Goal: Navigation & Orientation: Find specific page/section

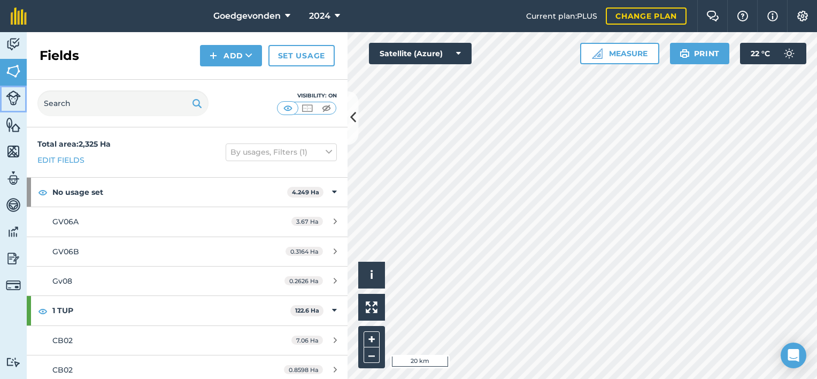
click at [13, 104] on img at bounding box center [13, 97] width 15 height 15
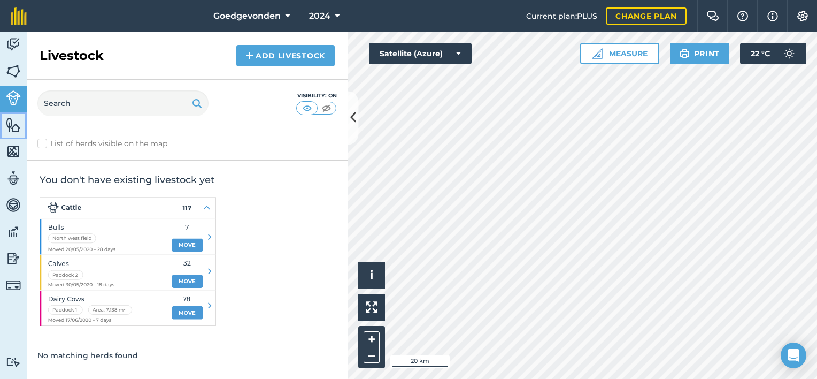
click at [11, 121] on img at bounding box center [13, 125] width 15 height 16
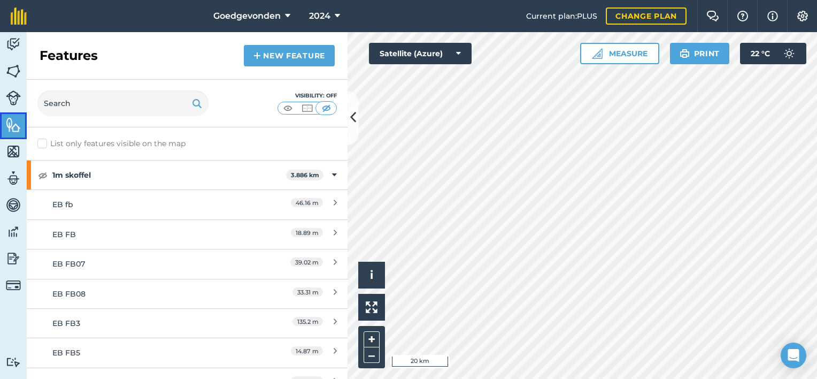
click at [11, 121] on img at bounding box center [13, 125] width 15 height 16
click at [10, 146] on img at bounding box center [13, 151] width 15 height 16
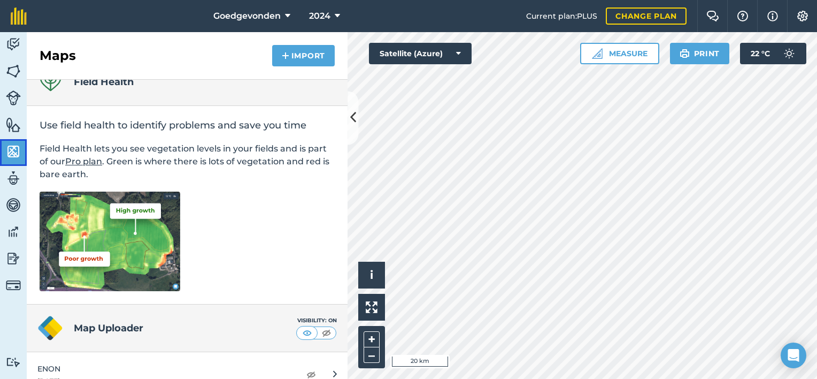
scroll to position [39, 0]
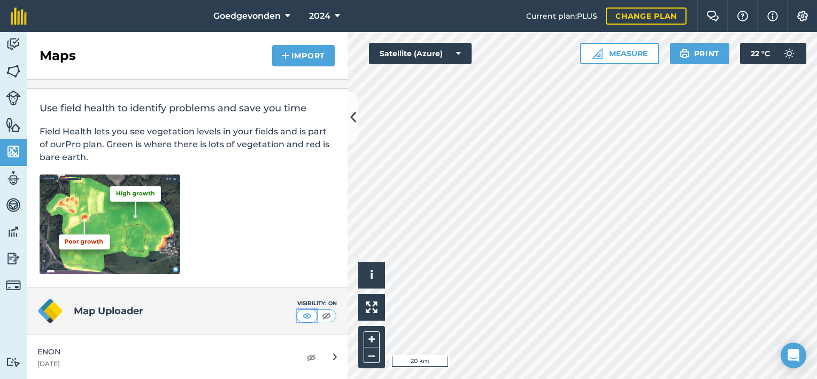
click at [304, 317] on img at bounding box center [307, 315] width 13 height 11
click at [320, 318] on img at bounding box center [326, 315] width 13 height 11
click at [301, 317] on img at bounding box center [307, 315] width 13 height 11
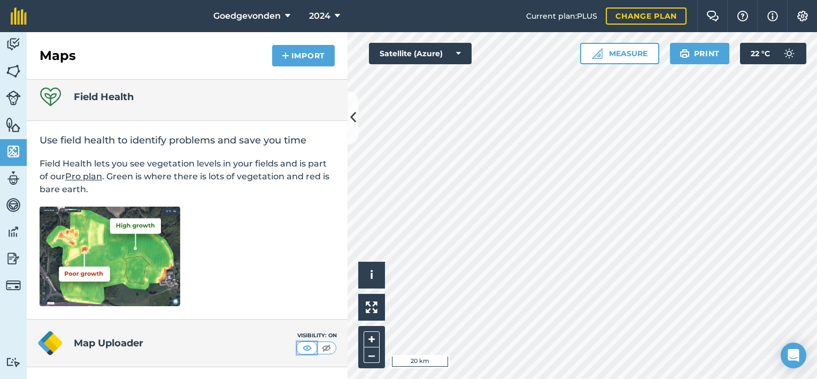
scroll to position [0, 0]
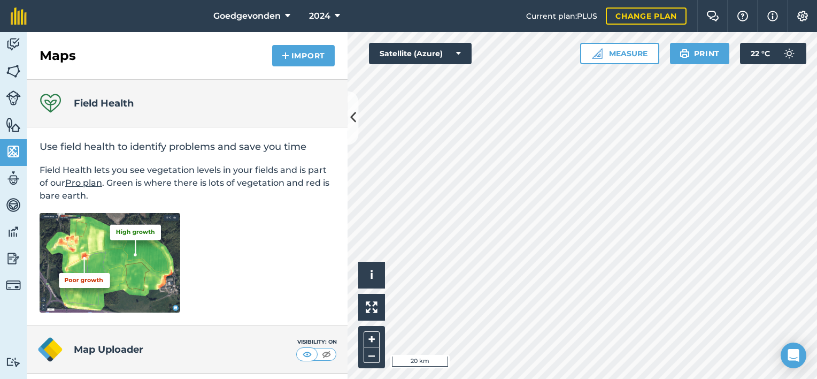
click at [114, 270] on img at bounding box center [110, 262] width 141 height 99
click at [16, 181] on img at bounding box center [13, 178] width 15 height 16
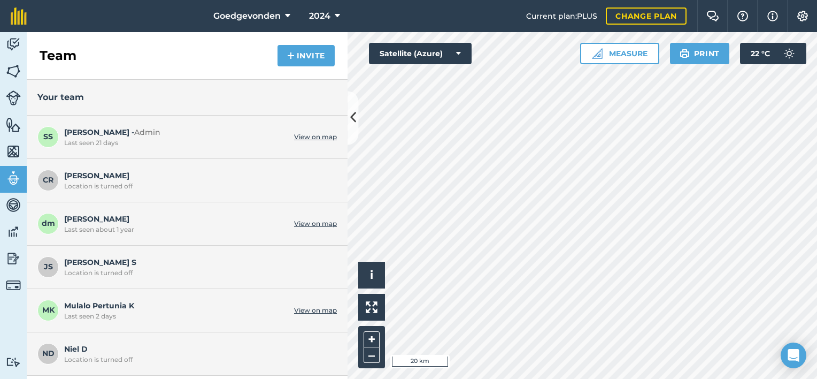
click at [311, 221] on link "View on map" at bounding box center [315, 223] width 43 height 9
click at [374, 351] on button "–" at bounding box center [372, 355] width 16 height 16
click at [801, 12] on img at bounding box center [802, 16] width 13 height 11
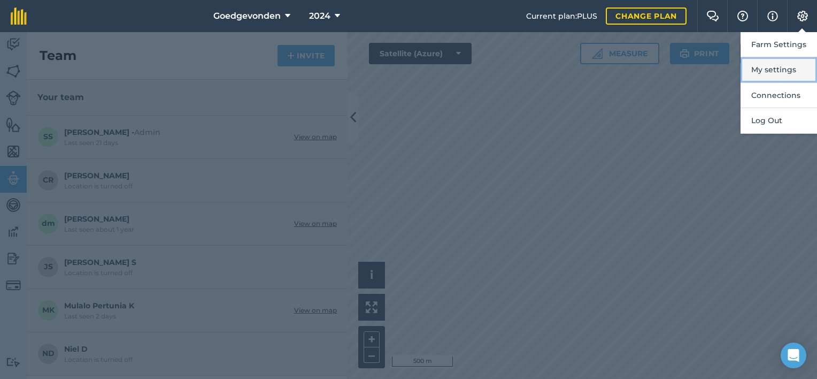
click at [772, 73] on button "My settings" at bounding box center [779, 69] width 76 height 25
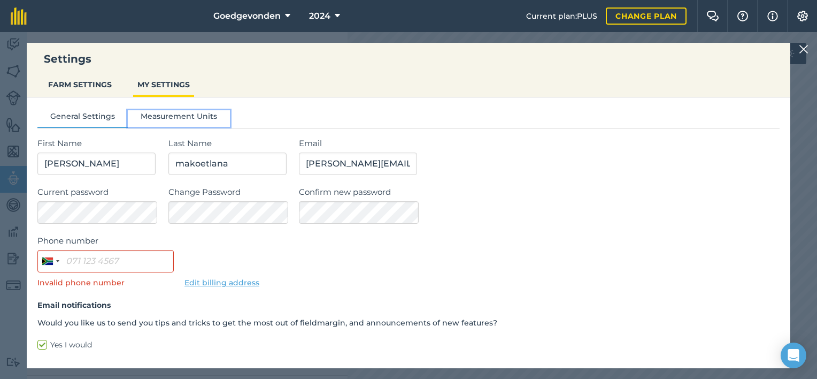
click at [191, 117] on button "Measurement Units" at bounding box center [179, 118] width 102 height 16
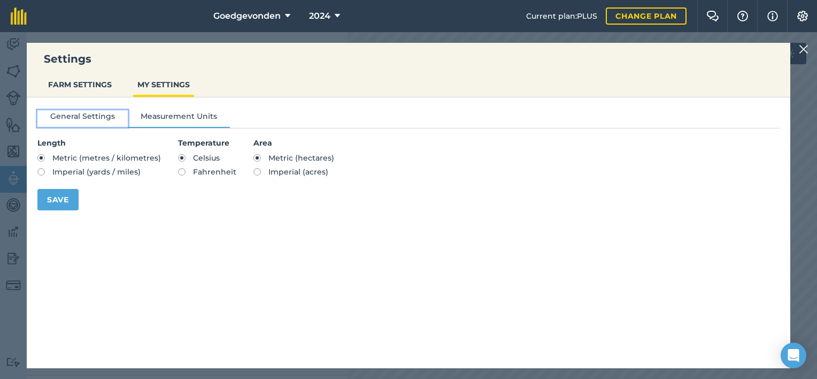
click at [88, 116] on button "General Settings" at bounding box center [82, 118] width 90 height 16
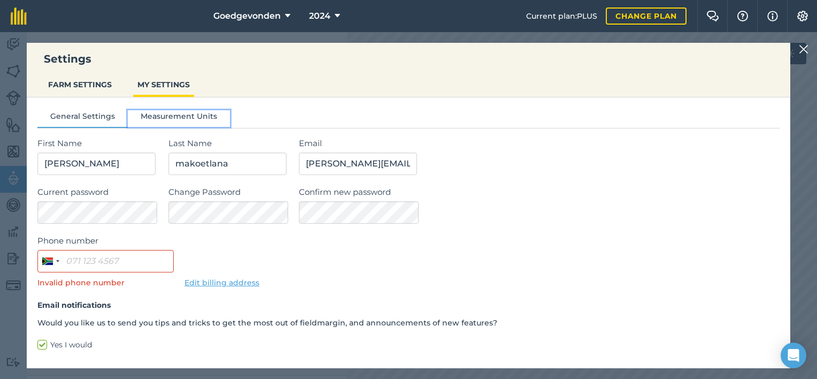
click at [151, 110] on button "Measurement Units" at bounding box center [179, 118] width 102 height 16
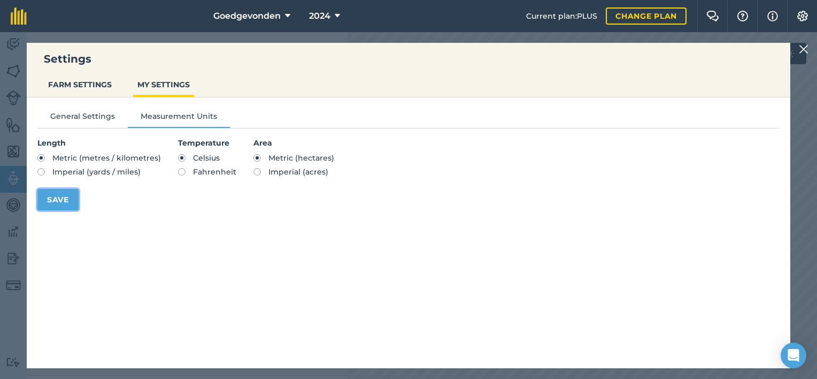
click at [64, 200] on button "Save" at bounding box center [57, 199] width 41 height 21
click at [71, 116] on button "General Settings" at bounding box center [82, 118] width 90 height 16
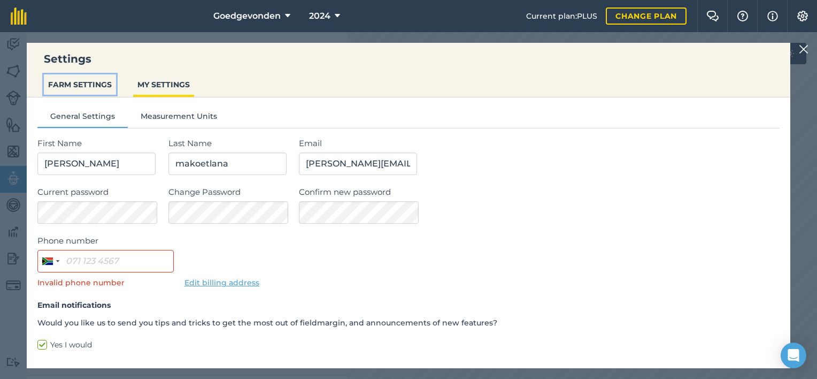
click at [73, 86] on button "FARM SETTINGS" at bounding box center [80, 84] width 72 height 20
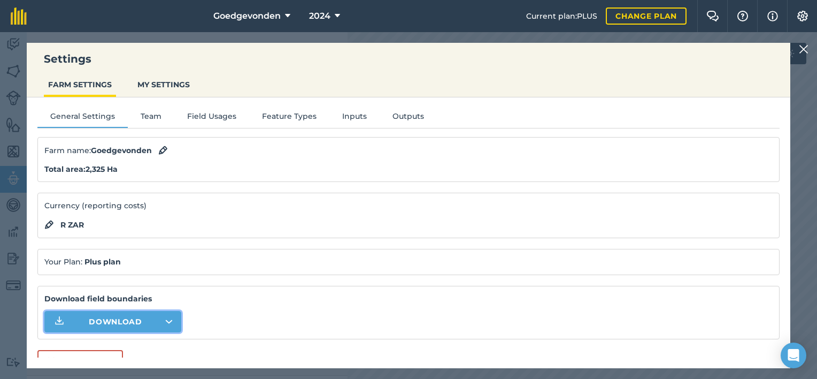
click at [170, 317] on button "Download" at bounding box center [112, 321] width 137 height 21
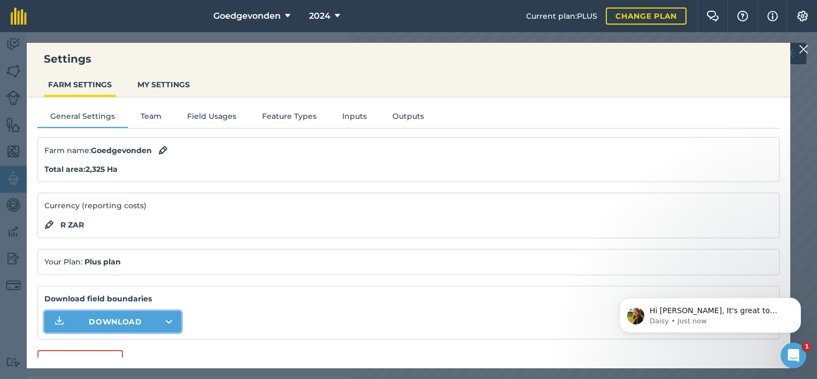
click at [567, 163] on div "Total area : 2,325 Ha" at bounding box center [408, 169] width 729 height 12
click at [792, 349] on icon "Open Intercom Messenger" at bounding box center [793, 354] width 18 height 18
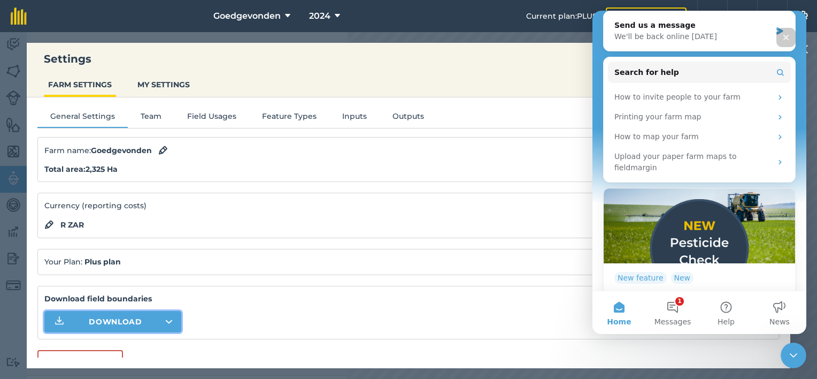
scroll to position [213, 0]
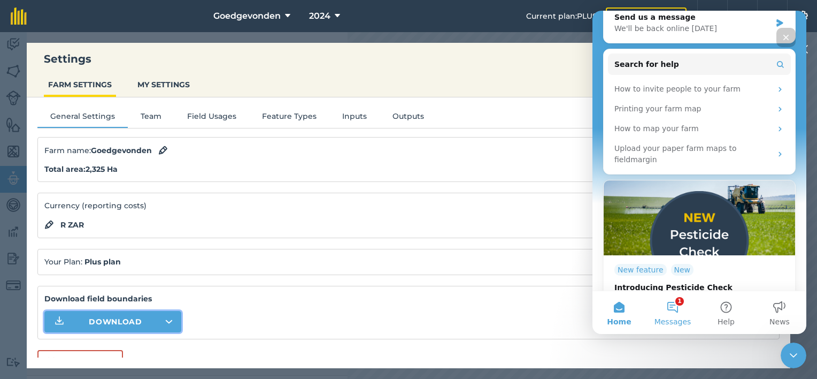
click at [675, 306] on button "1 Messages" at bounding box center [672, 312] width 53 height 43
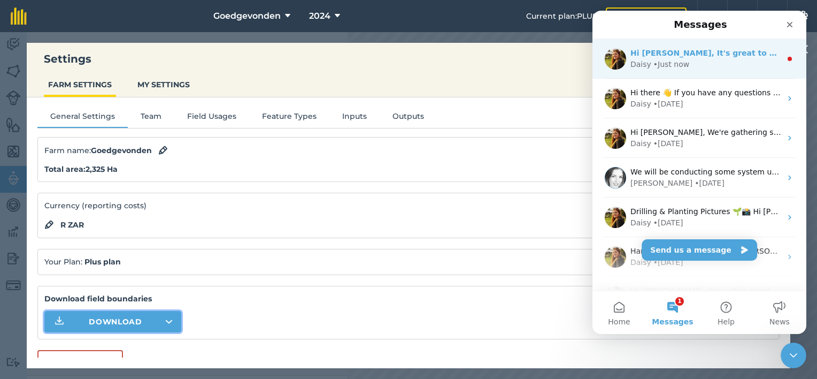
click at [726, 60] on div "Daisy • Just now" at bounding box center [706, 64] width 151 height 11
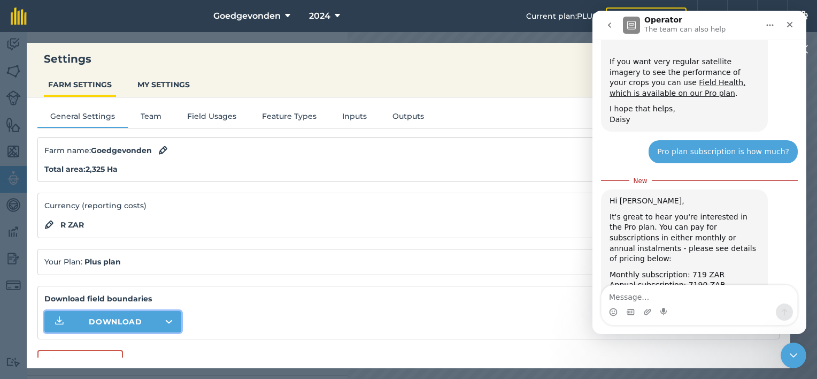
scroll to position [845, 0]
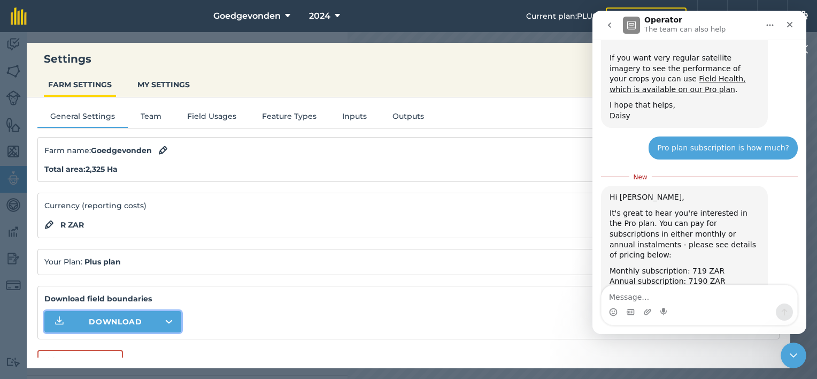
click at [777, 22] on button "Home" at bounding box center [770, 25] width 20 height 20
click at [793, 22] on icon "Close" at bounding box center [790, 24] width 9 height 9
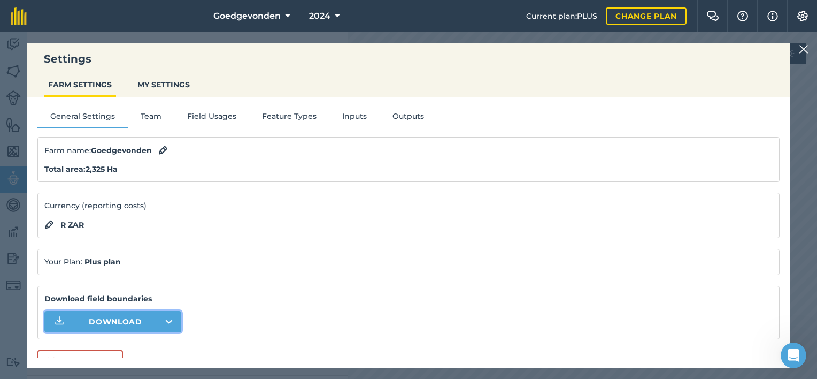
scroll to position [826, 0]
click at [157, 120] on button "Team" at bounding box center [151, 118] width 47 height 16
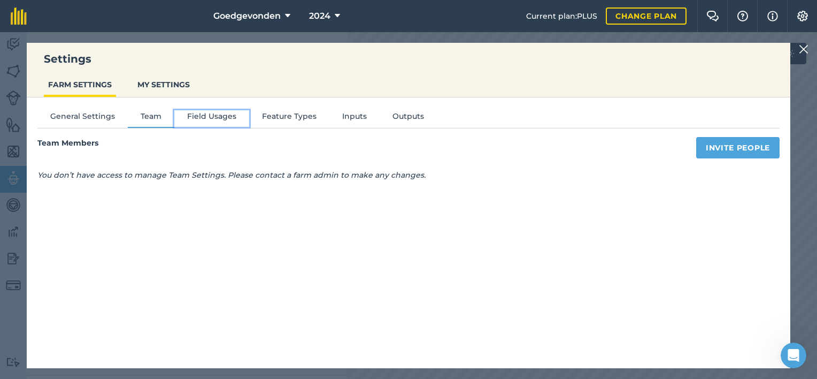
click at [190, 120] on button "Field Usages" at bounding box center [211, 118] width 75 height 16
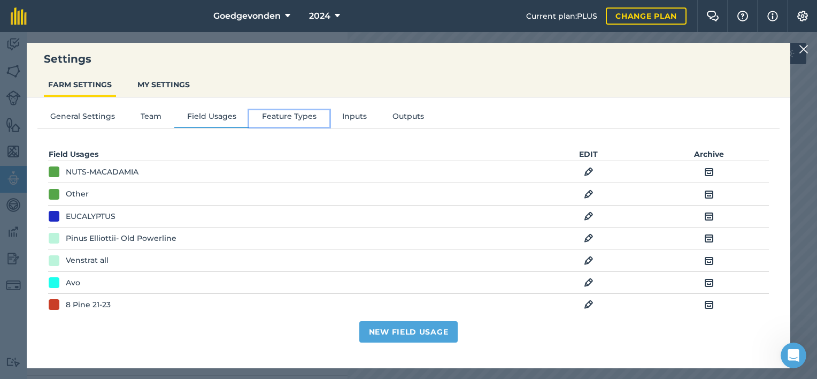
click at [279, 118] on button "Feature Types" at bounding box center [289, 118] width 80 height 16
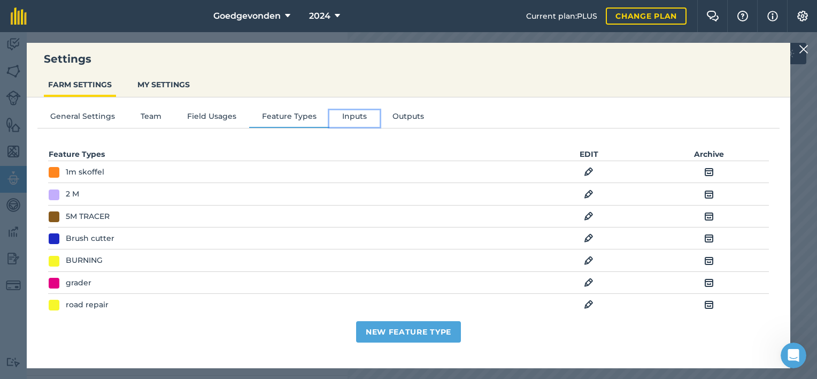
click at [338, 116] on button "Inputs" at bounding box center [354, 118] width 50 height 16
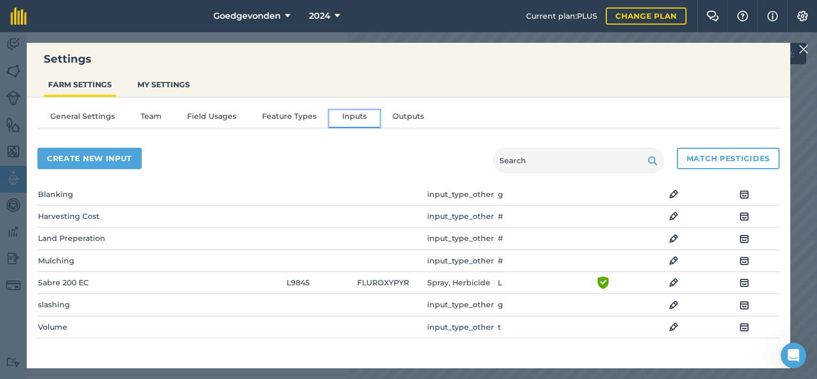
scroll to position [75, 0]
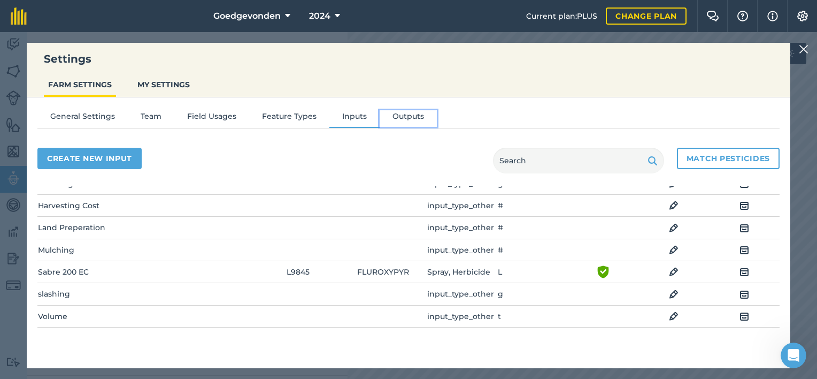
click at [411, 113] on button "Outputs" at bounding box center [408, 118] width 57 height 16
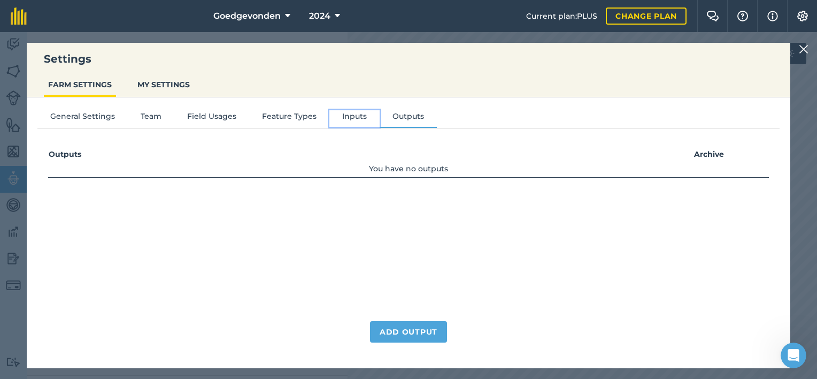
click at [347, 114] on button "Inputs" at bounding box center [354, 118] width 50 height 16
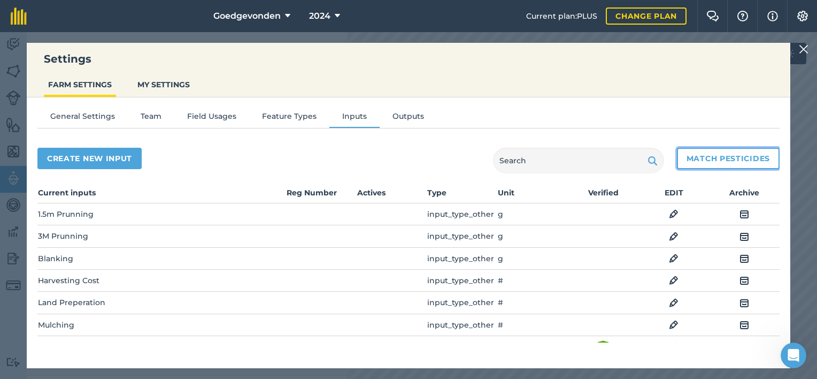
click at [706, 149] on button "Match pesticides" at bounding box center [728, 158] width 103 height 21
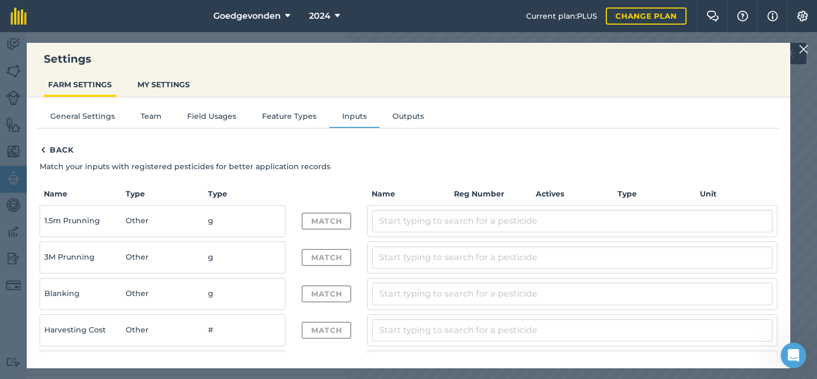
click at [804, 47] on img at bounding box center [804, 49] width 10 height 13
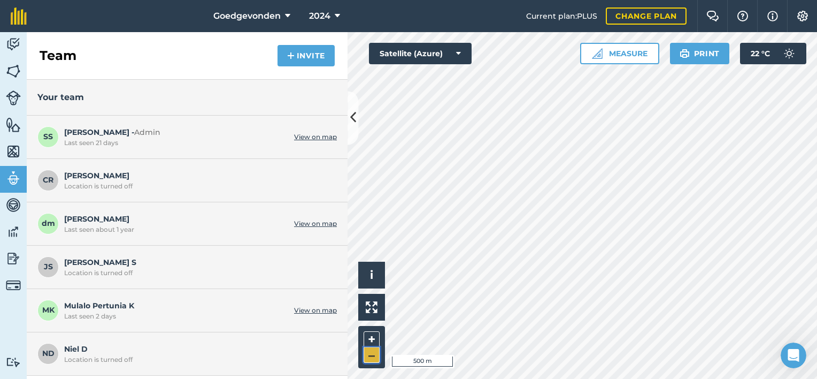
click at [365, 355] on button "–" at bounding box center [372, 355] width 16 height 16
click at [9, 156] on img at bounding box center [13, 151] width 15 height 16
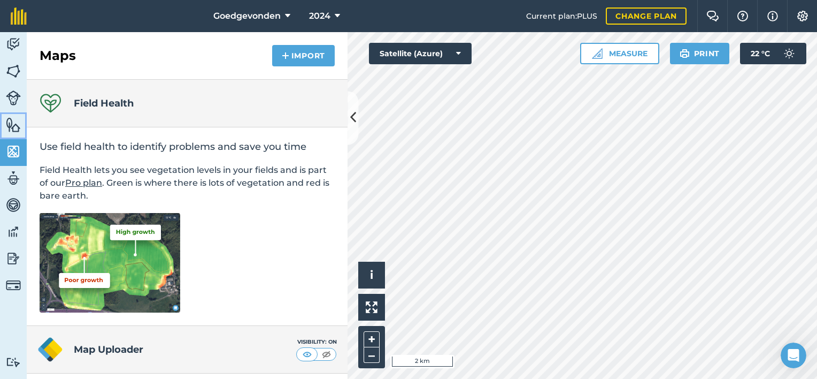
click at [13, 121] on img at bounding box center [13, 125] width 15 height 16
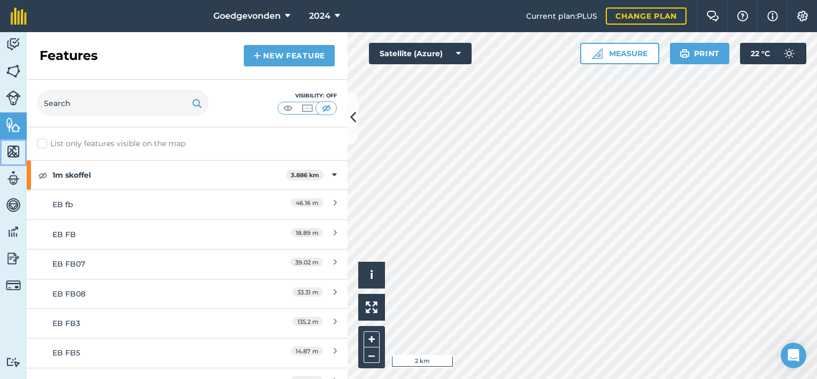
click at [14, 156] on img at bounding box center [13, 151] width 15 height 16
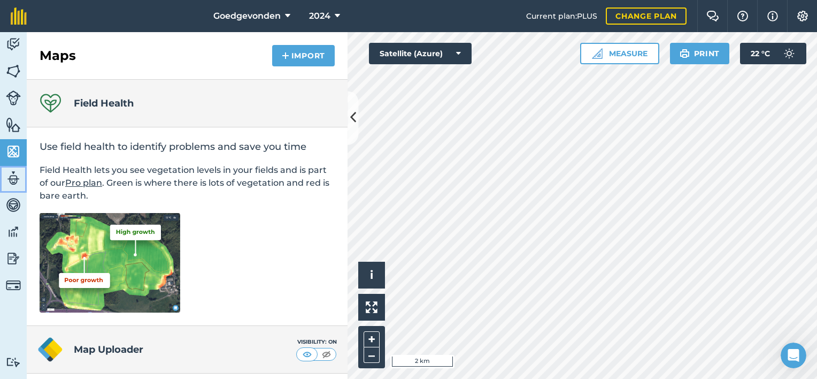
click at [10, 181] on img at bounding box center [13, 178] width 15 height 16
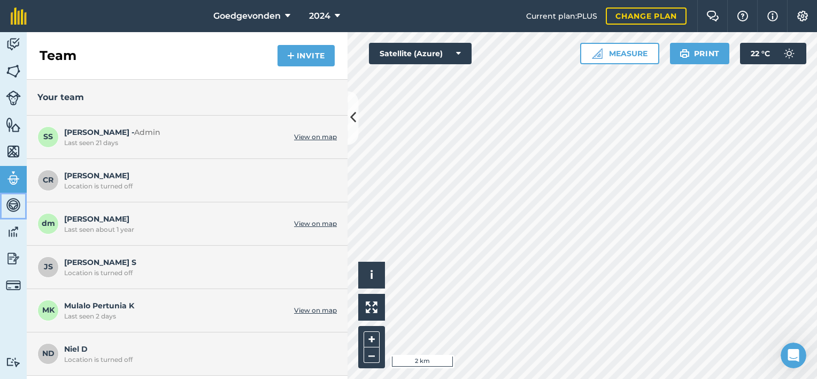
click at [10, 207] on img at bounding box center [13, 205] width 15 height 16
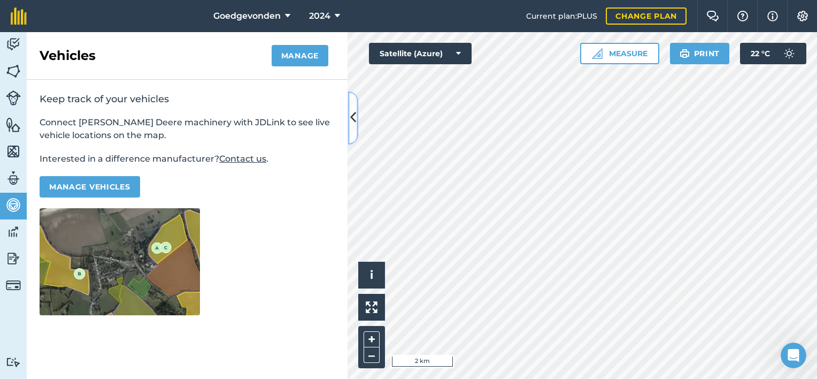
click at [357, 123] on button at bounding box center [353, 117] width 11 height 53
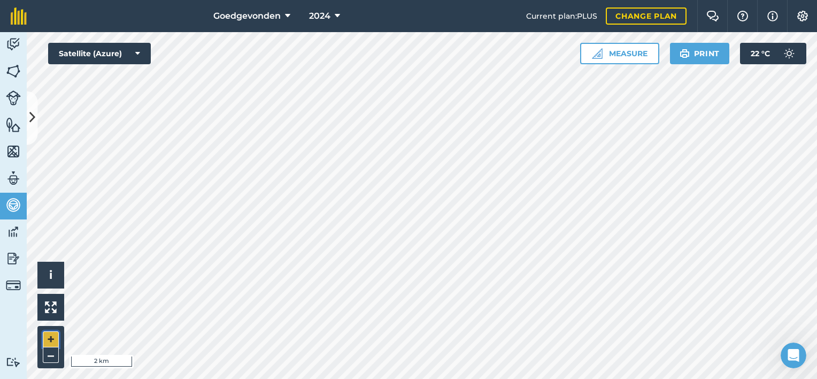
click at [56, 336] on button "+" at bounding box center [51, 339] width 16 height 16
click at [45, 356] on button "–" at bounding box center [51, 355] width 16 height 16
click at [14, 233] on img at bounding box center [13, 232] width 15 height 16
click at [791, 56] on img at bounding box center [789, 53] width 21 height 21
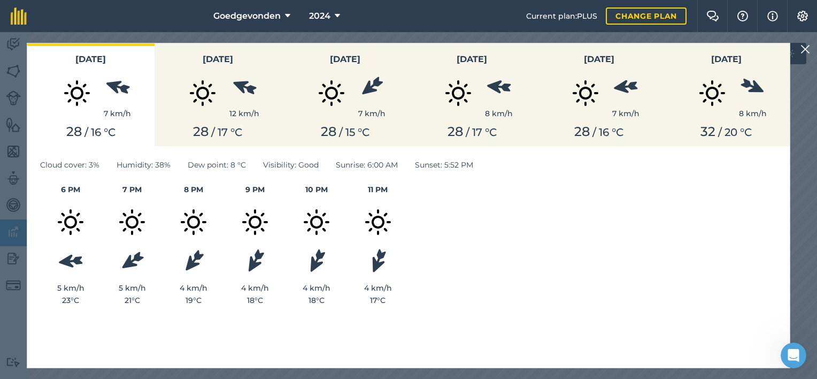
click at [813, 104] on div "[DATE] 7 km/h 28 / 16 ° C [DATE] 12 km/h 28 / 17 ° C [DATE] 7 km/h 28 / 15 ° C …" at bounding box center [408, 205] width 817 height 347
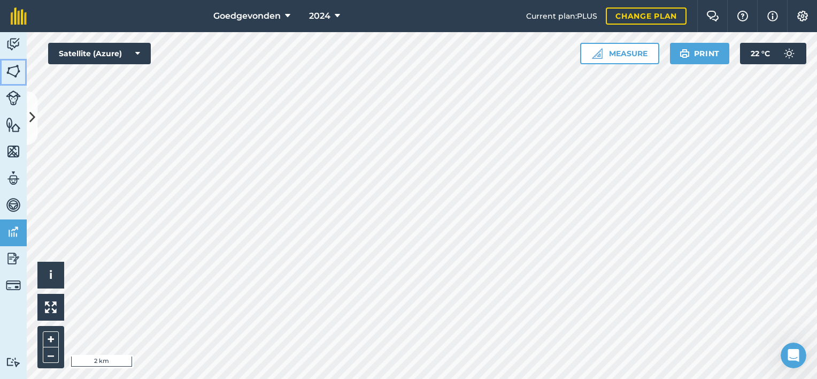
click at [12, 74] on img at bounding box center [13, 71] width 15 height 16
click at [17, 285] on img at bounding box center [13, 285] width 15 height 15
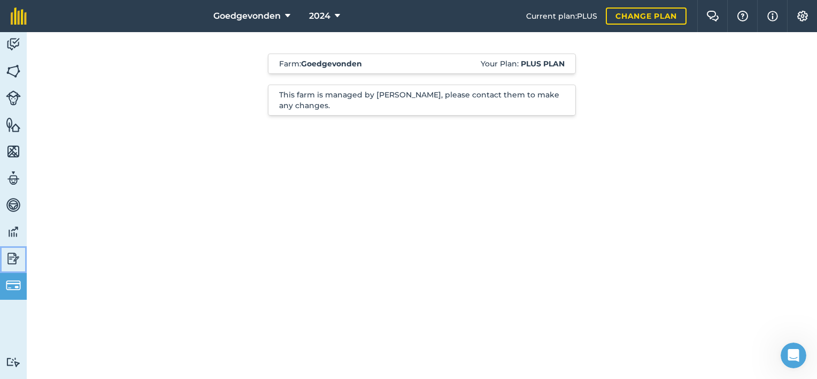
click at [10, 263] on img at bounding box center [13, 258] width 15 height 16
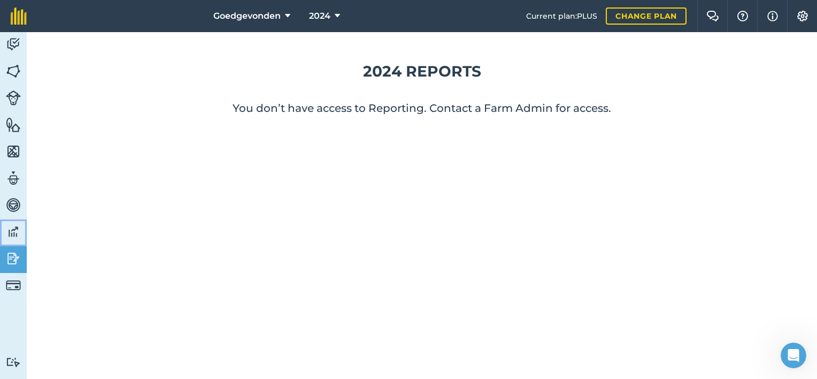
click at [11, 233] on img at bounding box center [13, 232] width 15 height 16
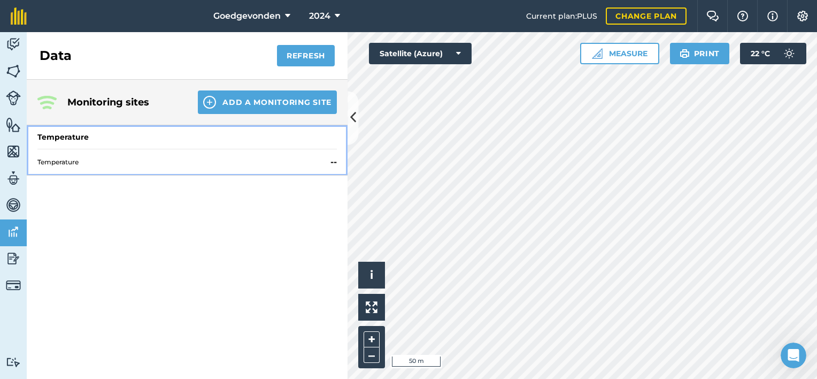
click at [81, 162] on span "Temperature" at bounding box center [181, 162] width 289 height 9
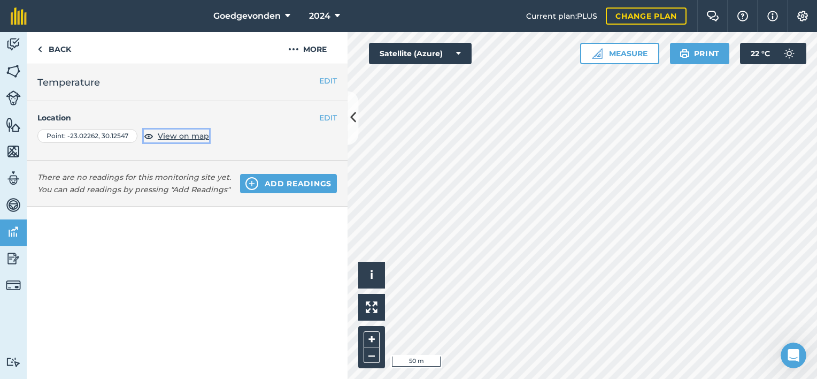
click at [190, 135] on span "View on map" at bounding box center [183, 136] width 51 height 12
click at [16, 67] on img at bounding box center [13, 71] width 15 height 16
